Goal: Book appointment/travel/reservation

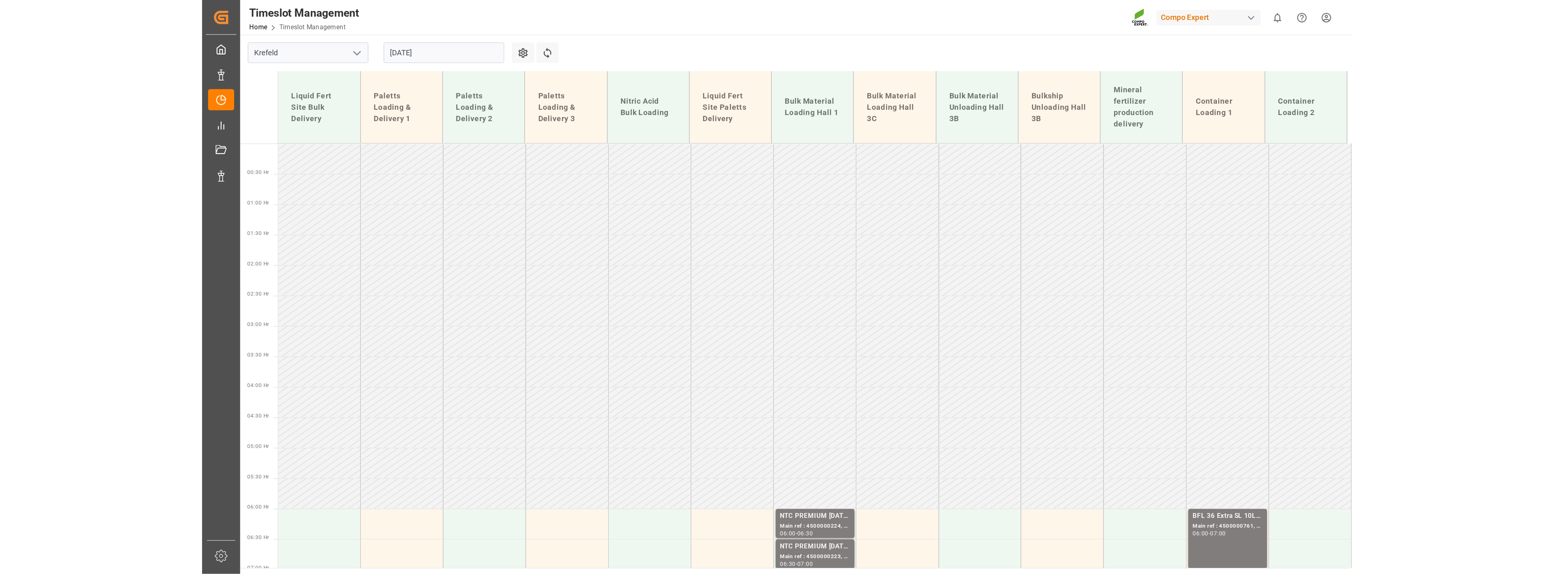
scroll to position [294, 0]
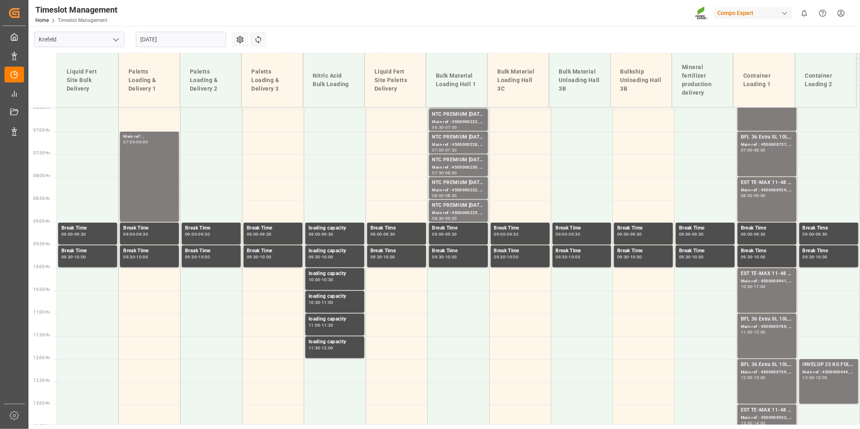
click at [177, 40] on input "[DATE]" at bounding box center [181, 39] width 90 height 15
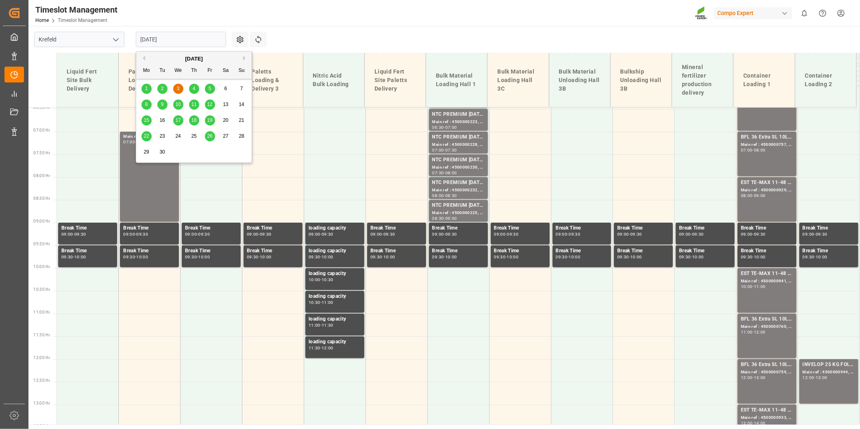
click at [143, 57] on button "Previous Month" at bounding box center [142, 58] width 5 height 5
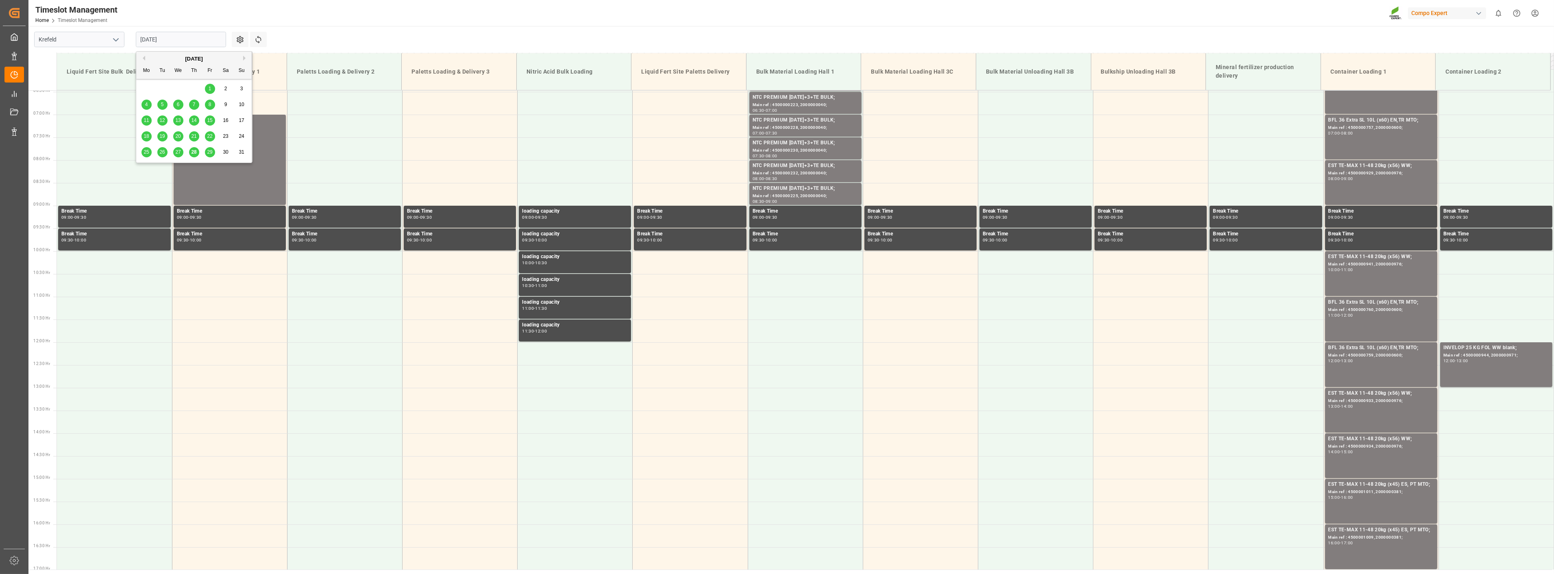
click at [181, 153] on span "27" at bounding box center [177, 152] width 5 height 6
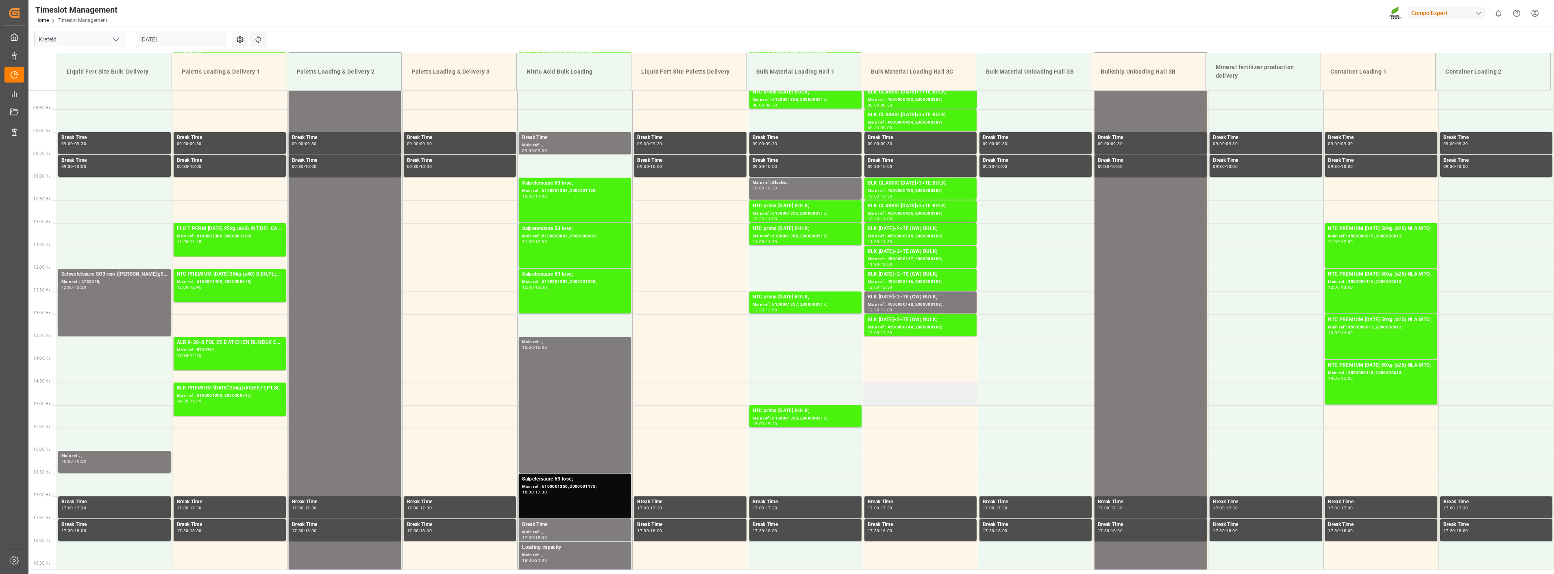
scroll to position [323, 0]
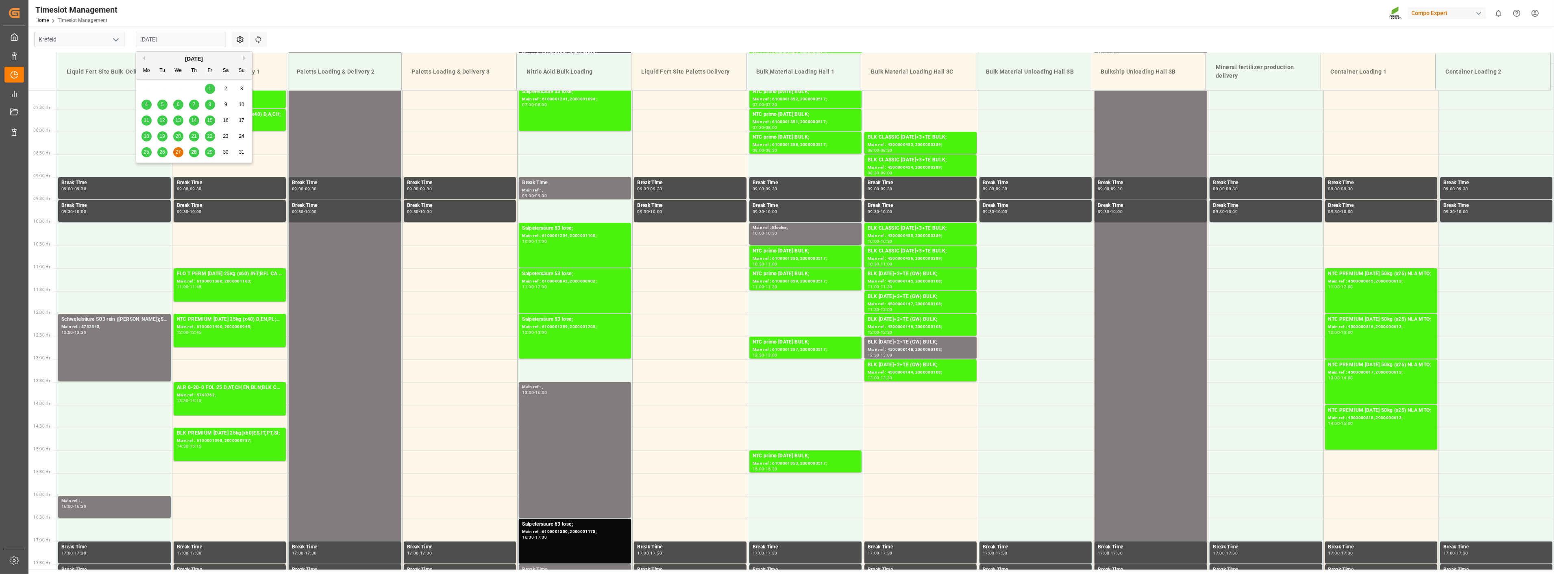
click at [179, 42] on input "[DATE]" at bounding box center [181, 39] width 90 height 15
click at [192, 151] on span "28" at bounding box center [193, 152] width 5 height 6
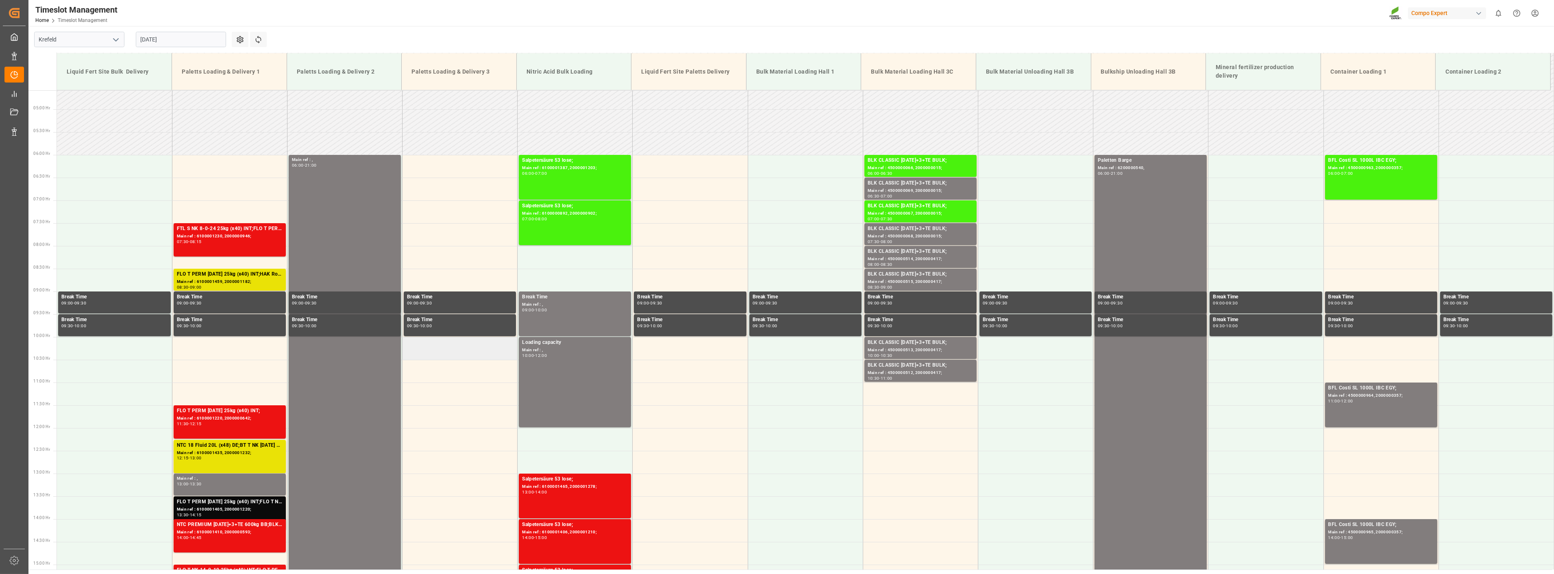
scroll to position [187, 0]
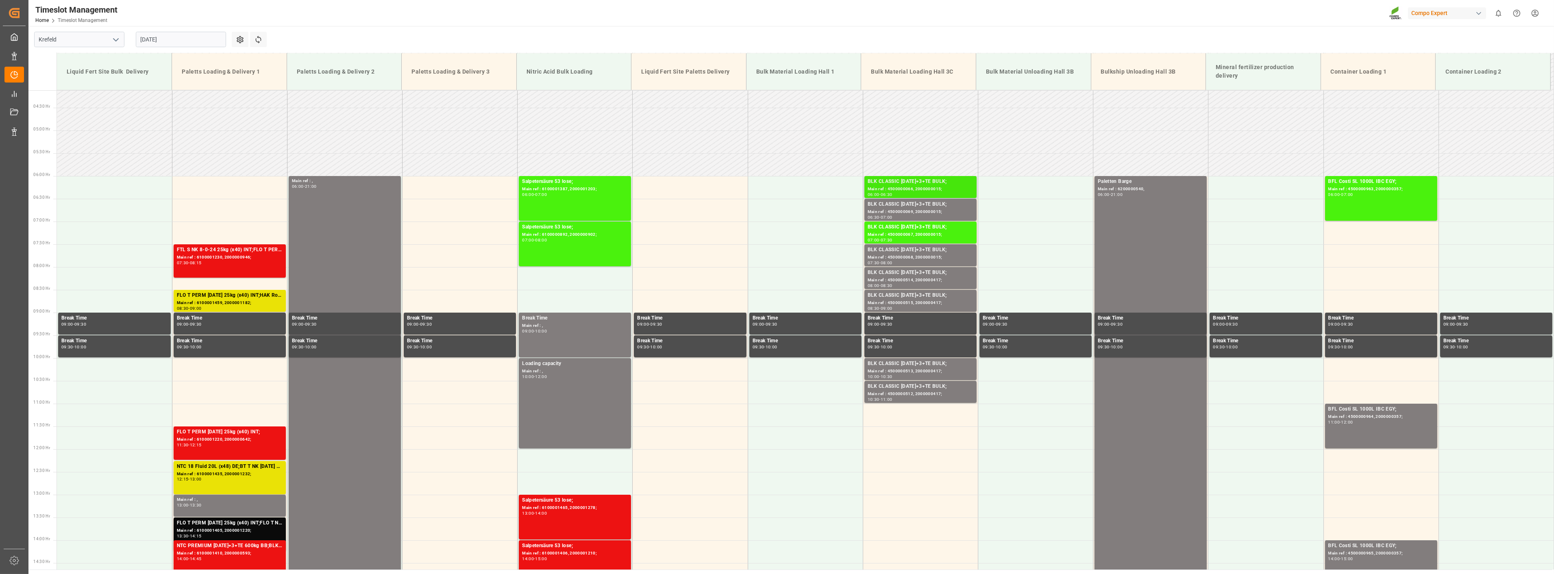
click at [860, 181] on div "BLK CLASSIC [DATE]+3+TE BULK;" at bounding box center [921, 182] width 106 height 8
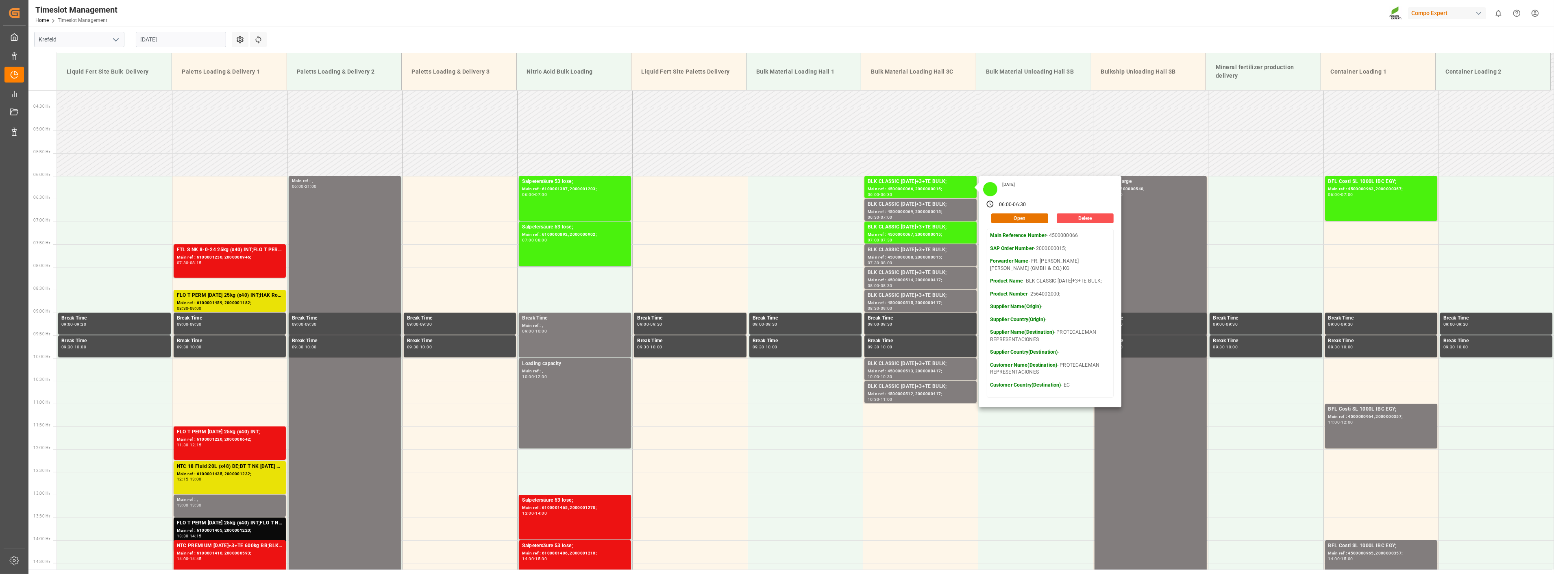
click at [380, 11] on div "Timeslot Management Home Timeslot Management Compo Expert 0 Notifications Only …" at bounding box center [788, 13] width 1531 height 26
